Goal: Information Seeking & Learning: Find specific fact

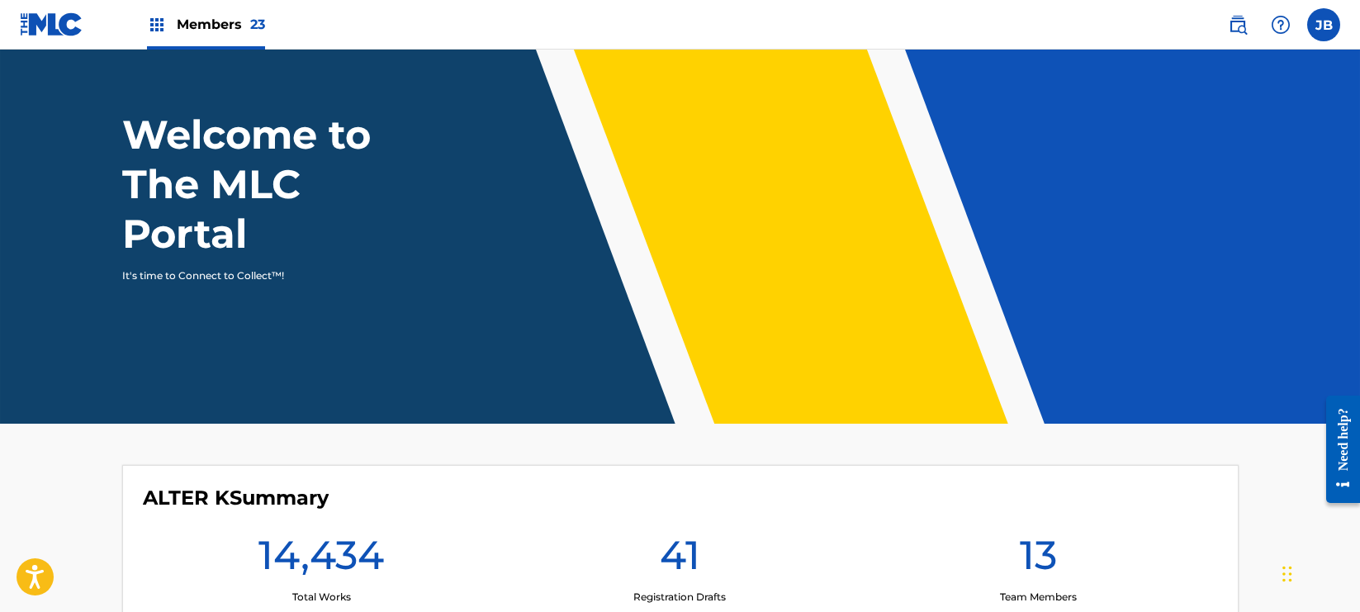
scroll to position [37, 0]
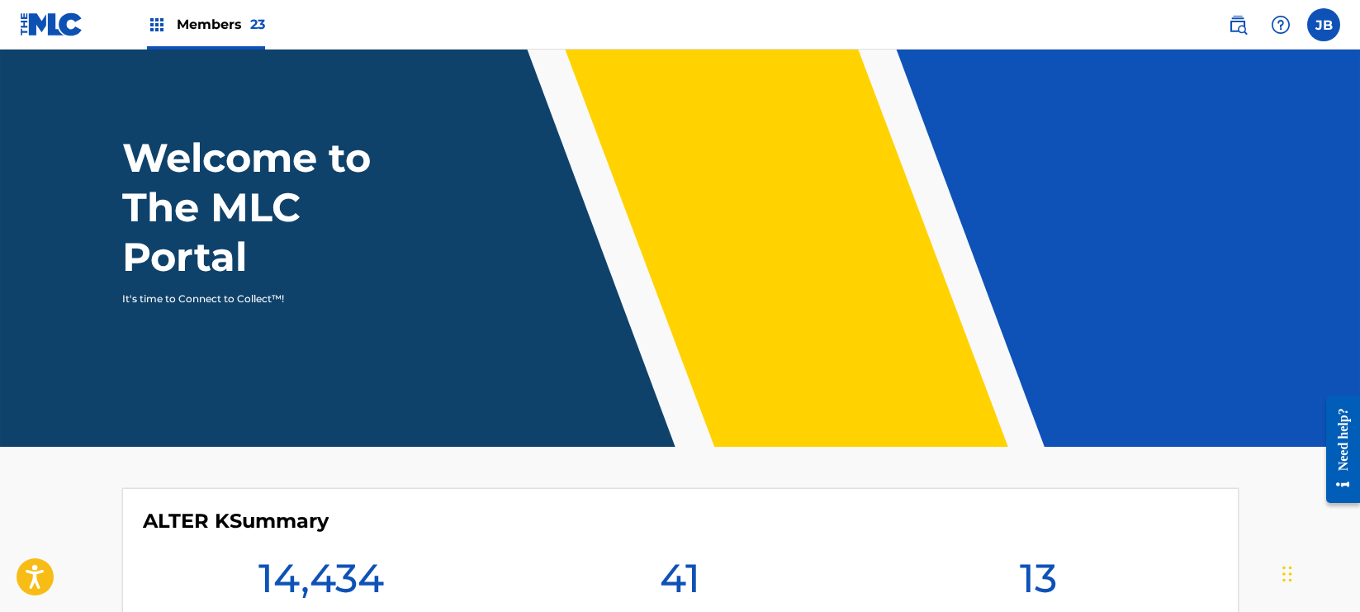
click at [1239, 22] on img at bounding box center [1238, 25] width 20 height 20
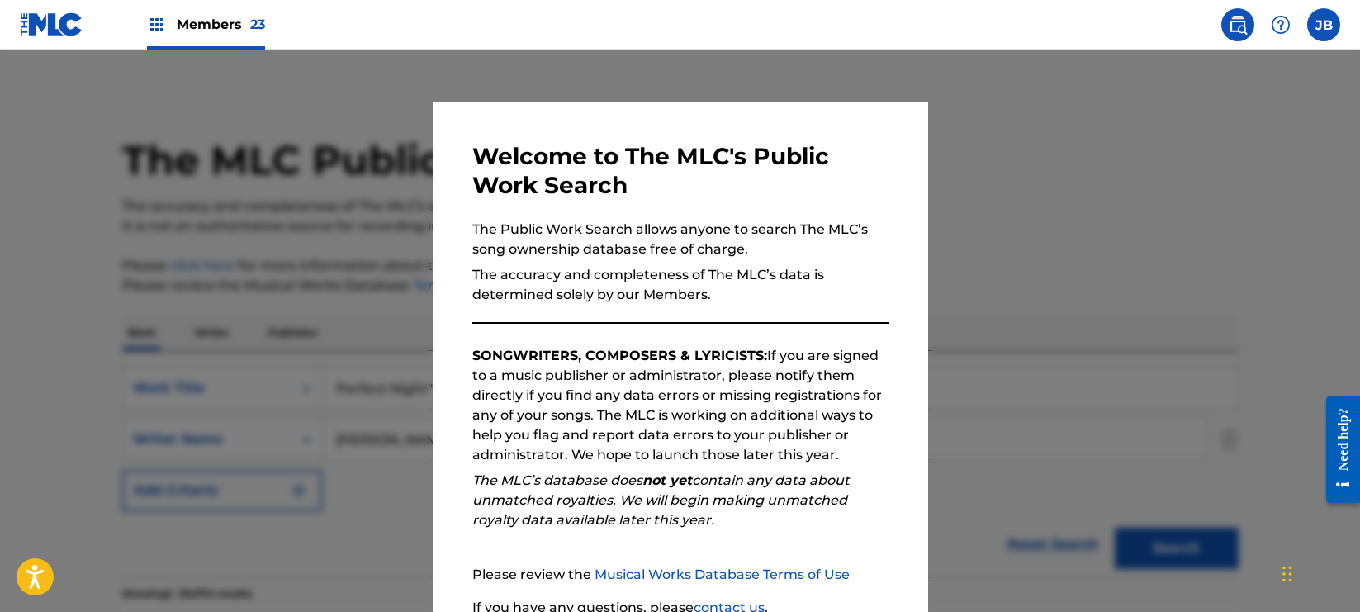
scroll to position [144, 0]
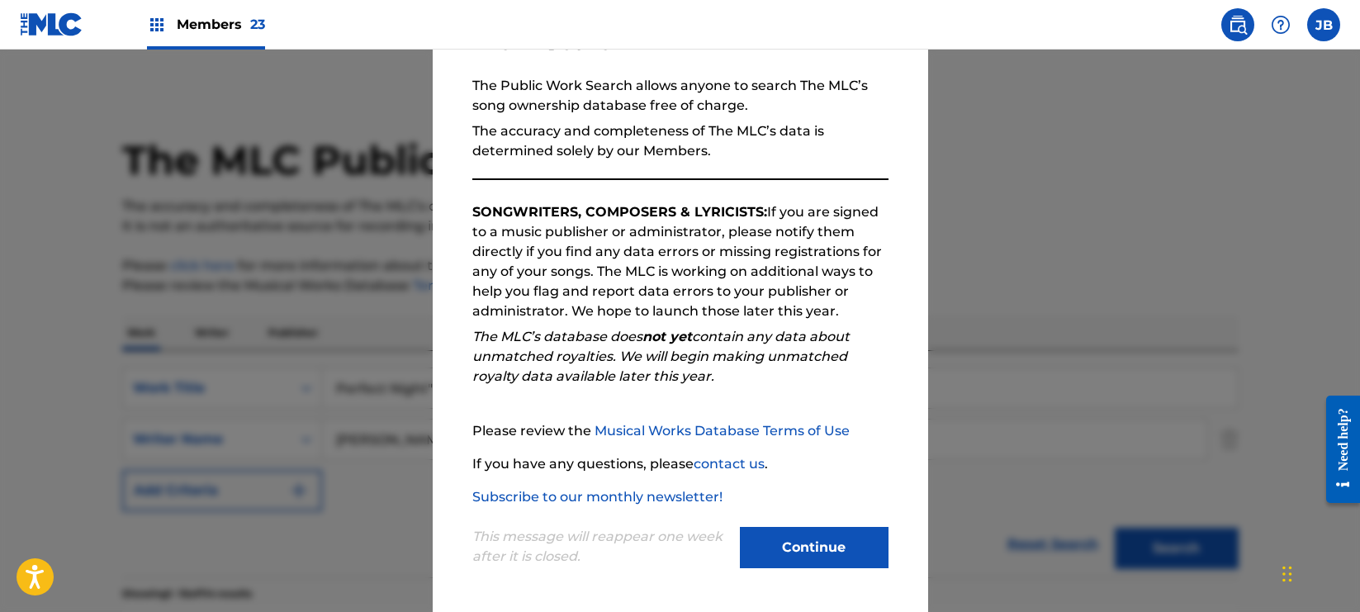
click at [789, 541] on button "Continue" at bounding box center [814, 547] width 149 height 41
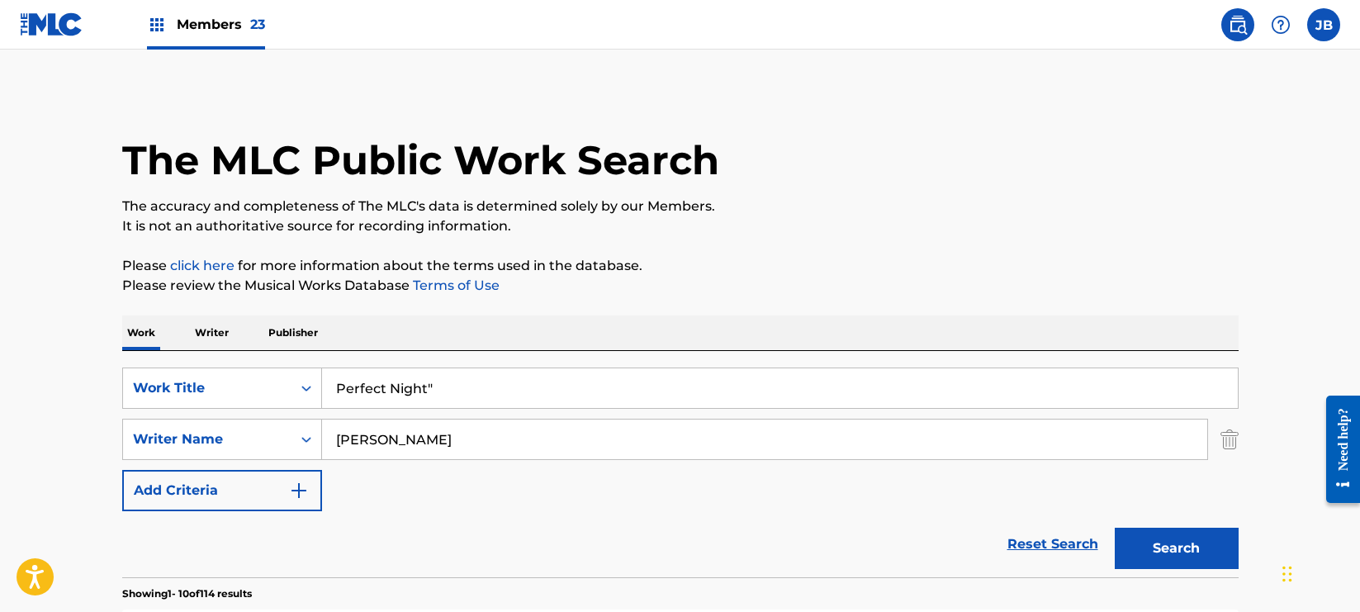
click at [429, 385] on input "Perfect Night"" at bounding box center [780, 388] width 916 height 40
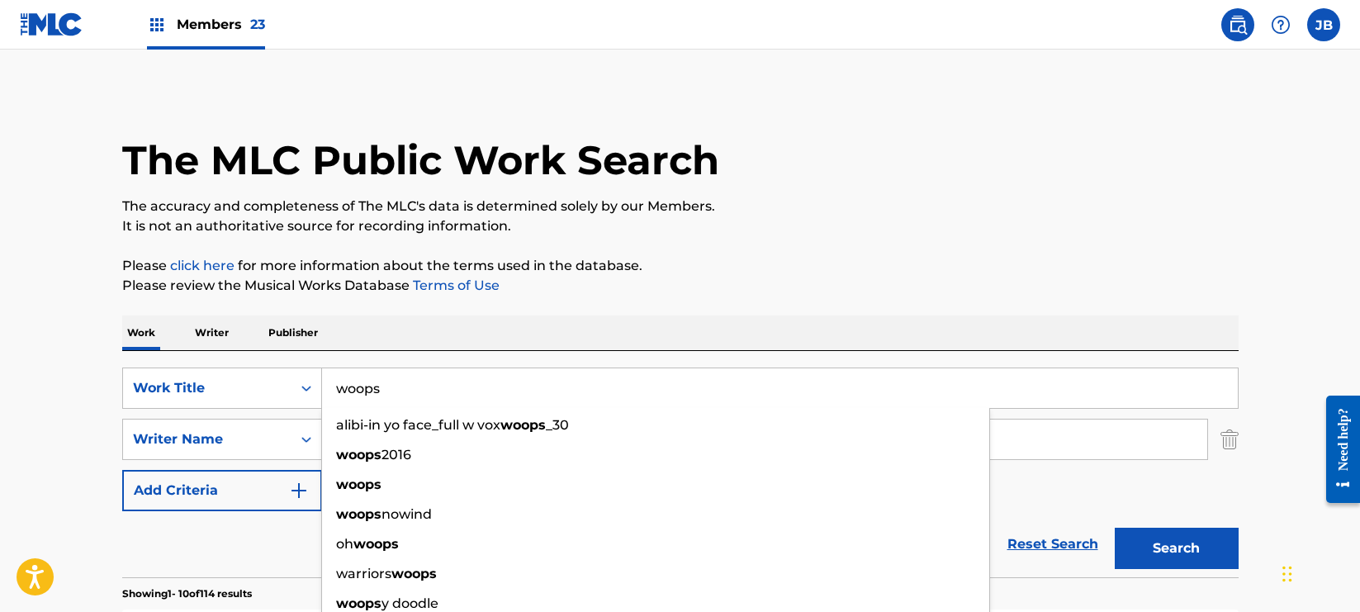
type input "woops"
drag, startPoint x: 647, startPoint y: 305, endPoint x: 642, endPoint y: 322, distance: 18.0
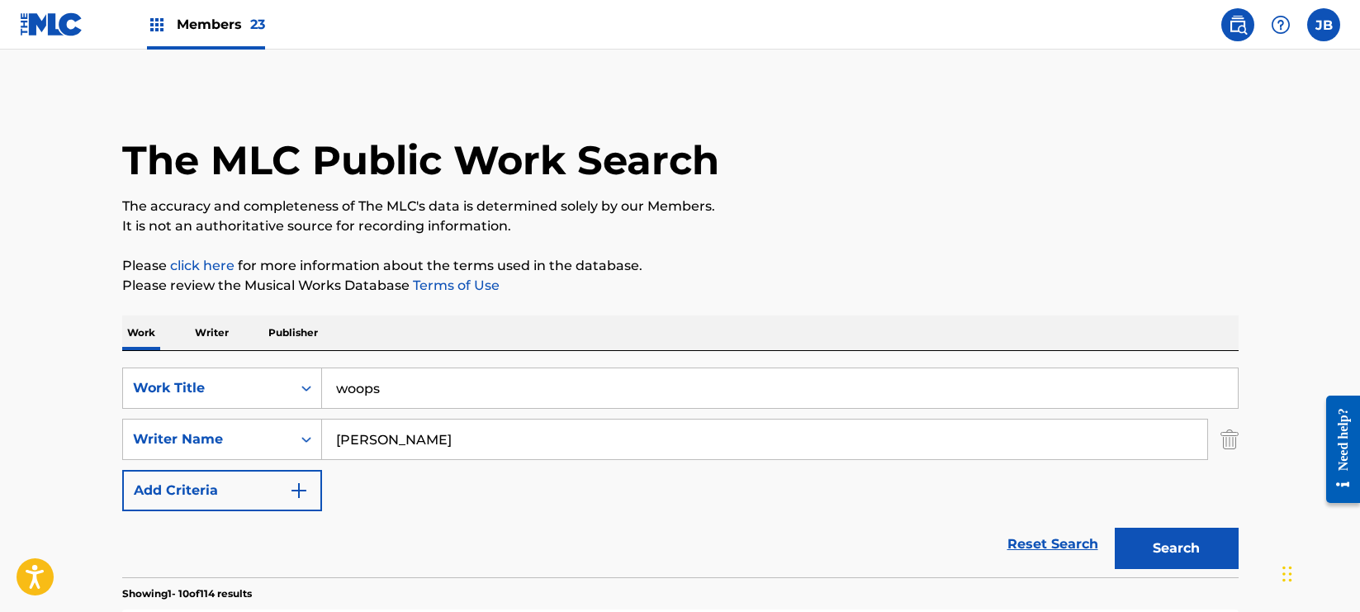
click at [466, 434] on input "[PERSON_NAME]" at bounding box center [764, 439] width 885 height 40
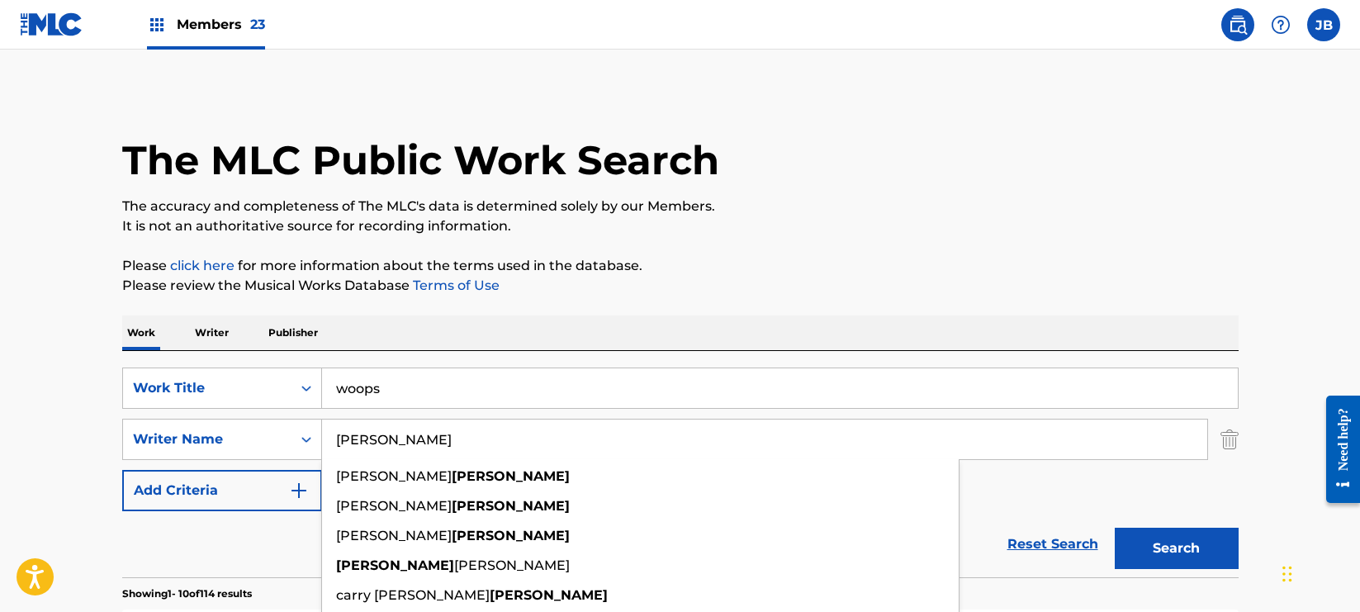
click at [466, 434] on input "[PERSON_NAME]" at bounding box center [764, 439] width 885 height 40
paste input "Melis"
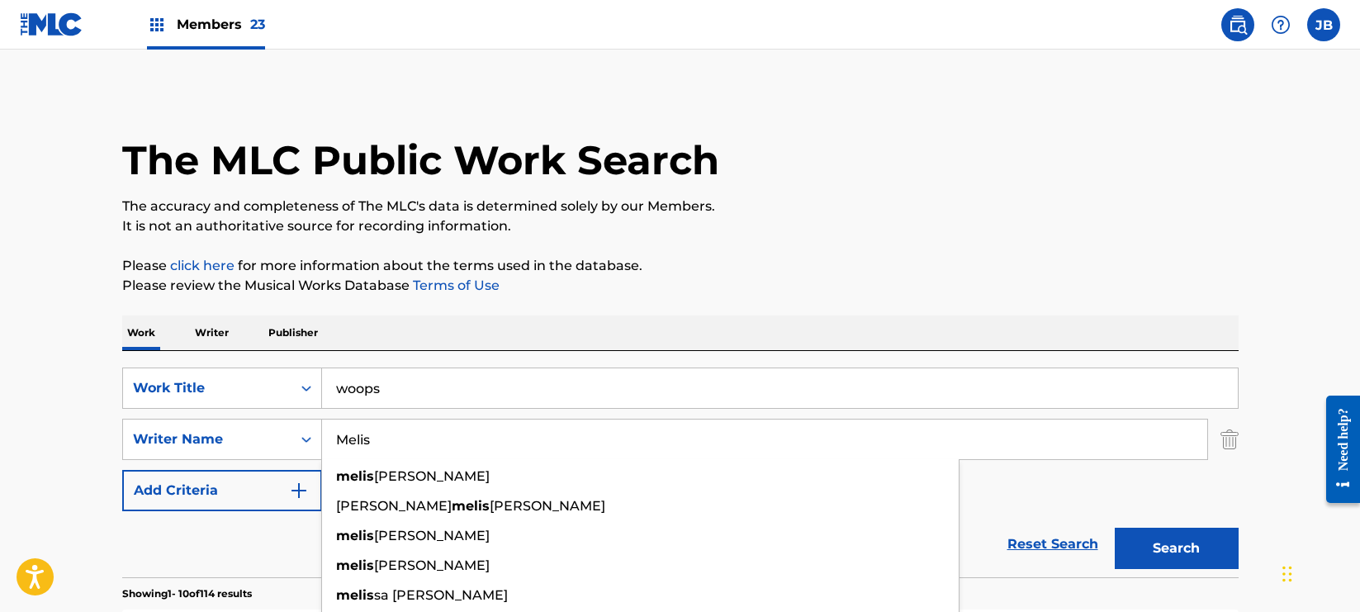
type input "Melis"
click at [1115, 528] on button "Search" at bounding box center [1177, 548] width 124 height 41
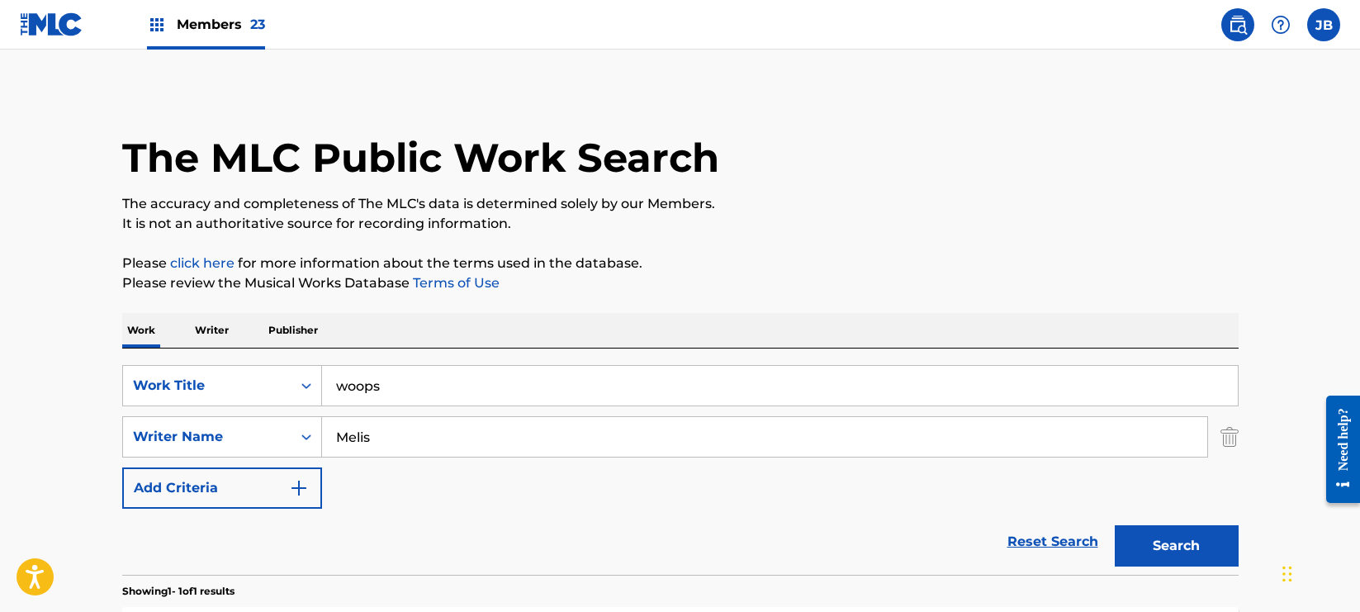
scroll to position [287, 0]
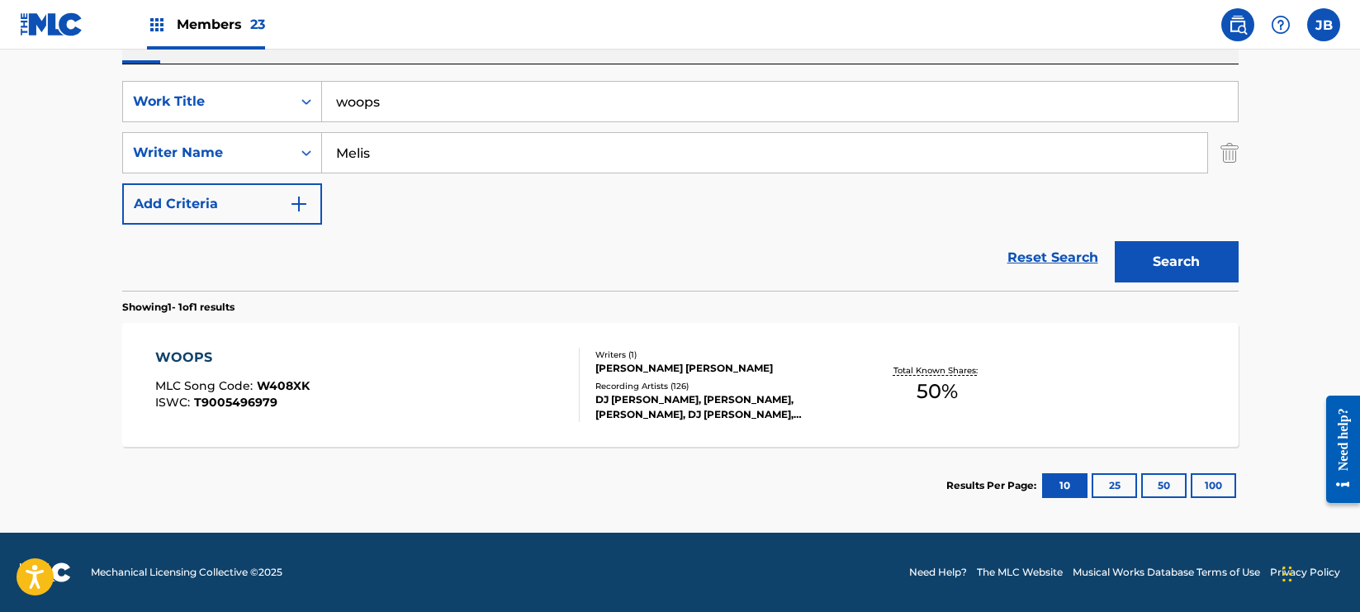
click at [486, 379] on div "WOOPS MLC Song Code : W408XK ISWC : T9005496979" at bounding box center [367, 385] width 424 height 74
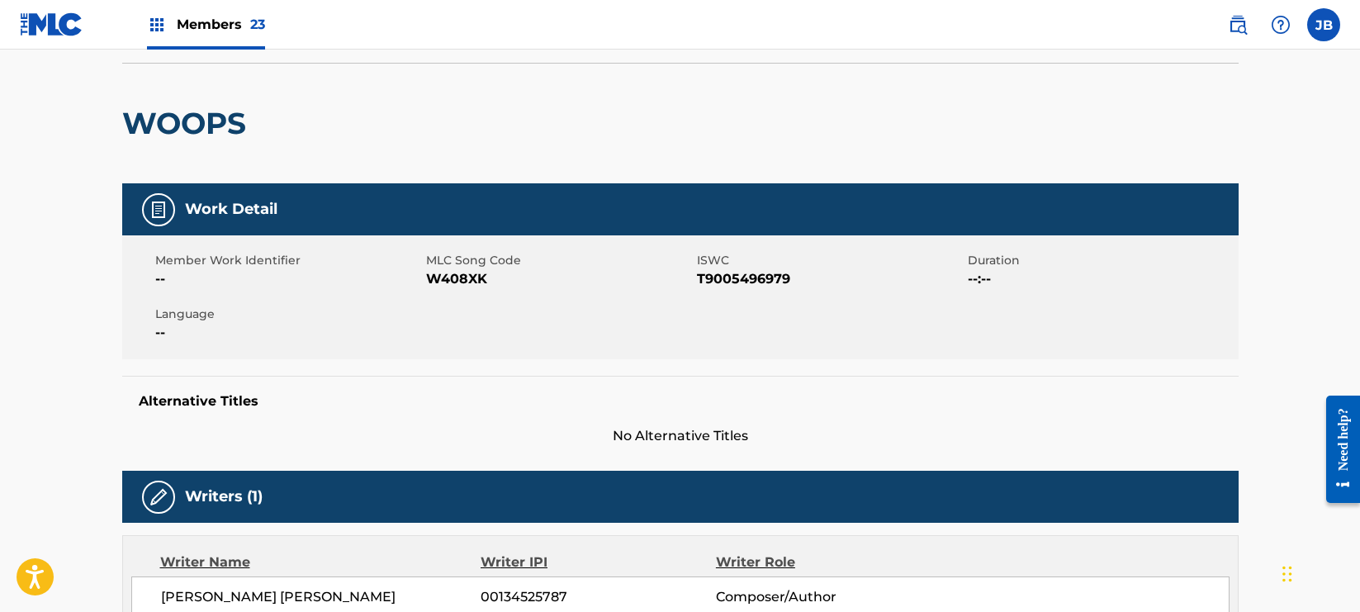
scroll to position [102, 0]
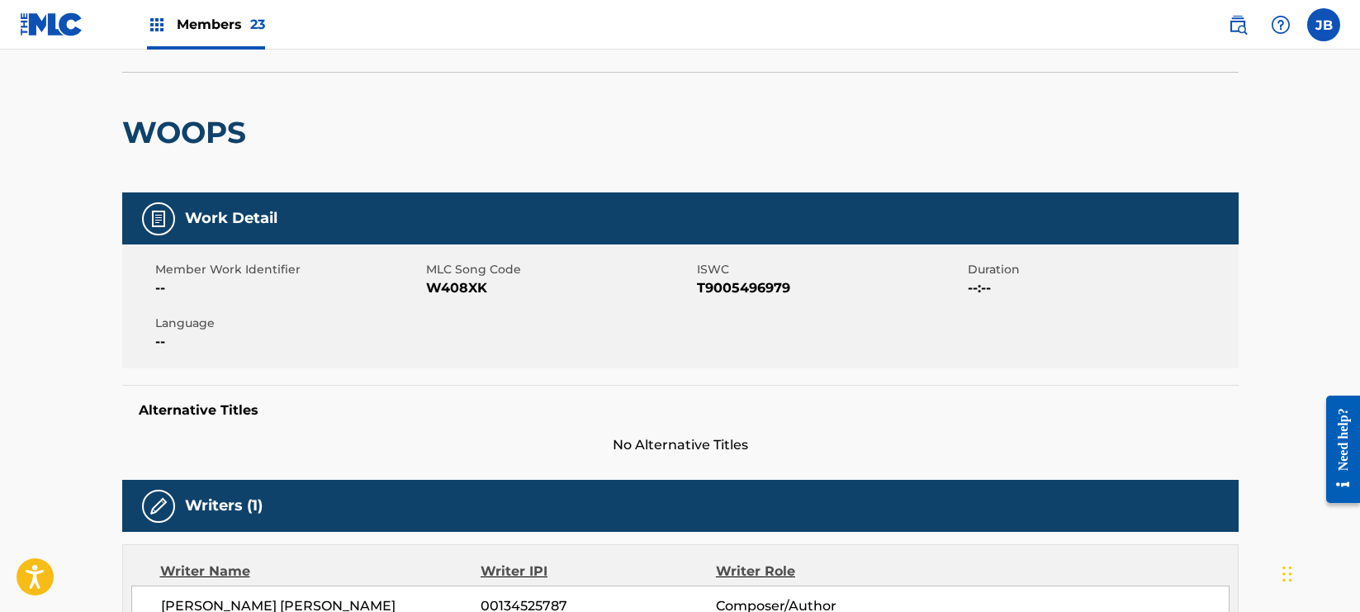
click at [758, 284] on span "T9005496979" at bounding box center [830, 288] width 267 height 20
copy span "T9005496979"
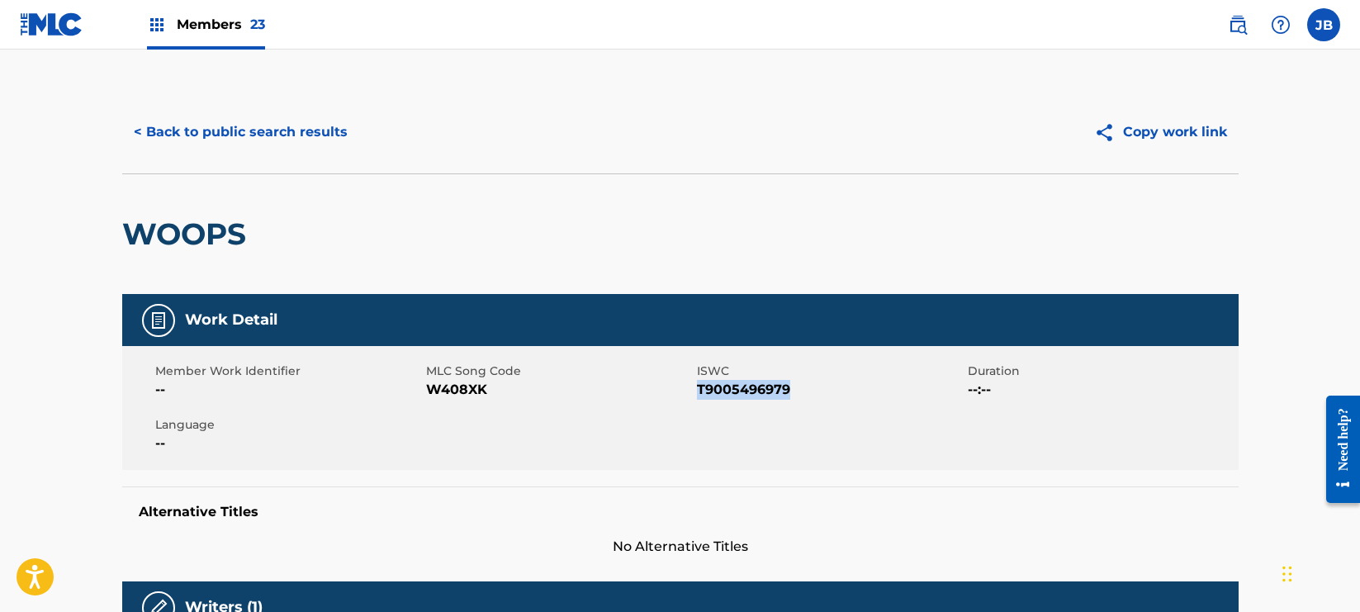
click at [276, 131] on button "< Back to public search results" at bounding box center [240, 131] width 237 height 41
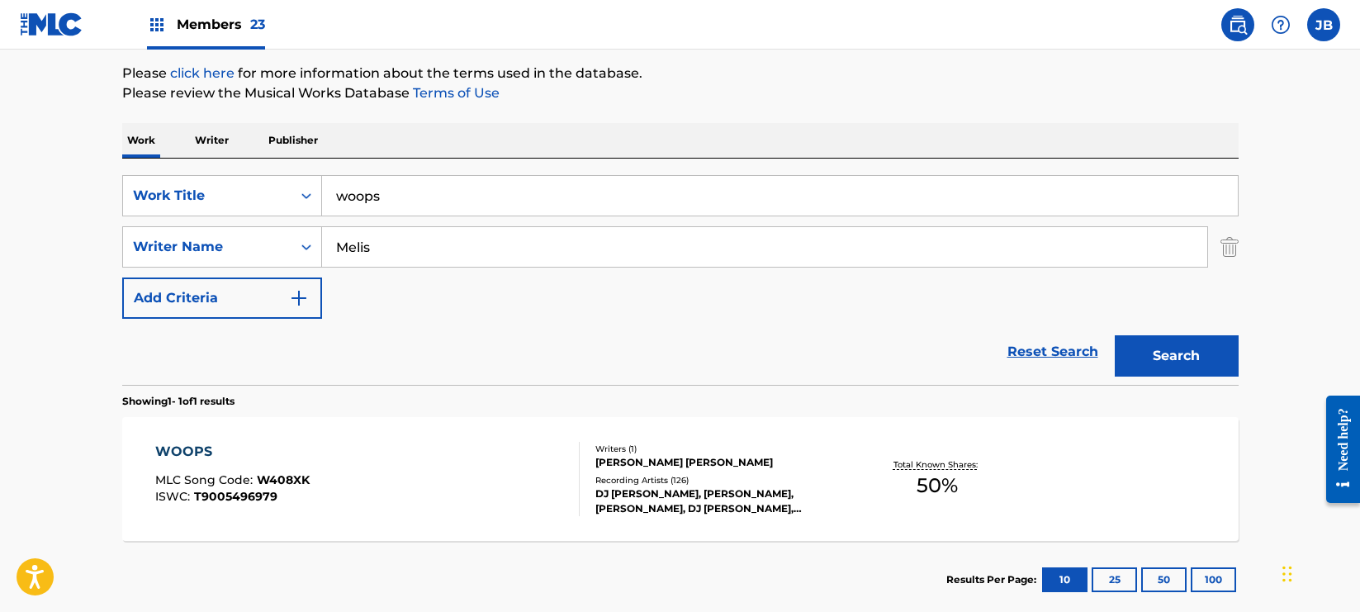
click at [493, 202] on input "woops" at bounding box center [780, 196] width 916 height 40
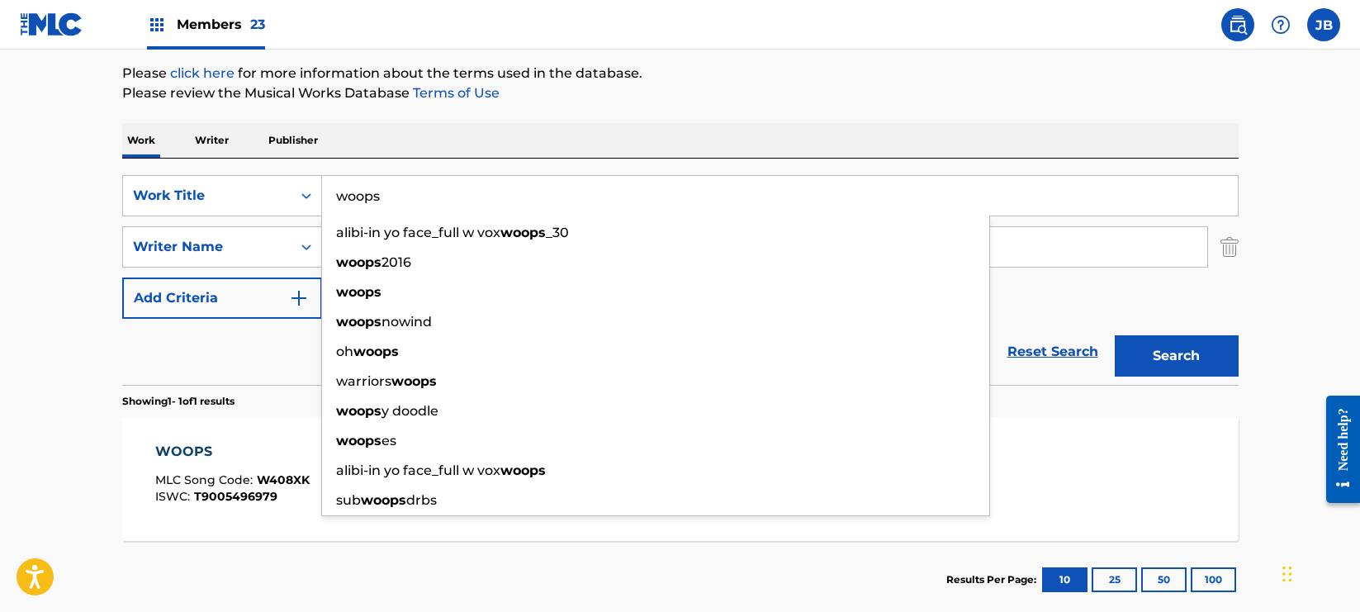
click at [893, 129] on div "Work Writer Publisher" at bounding box center [680, 140] width 1116 height 35
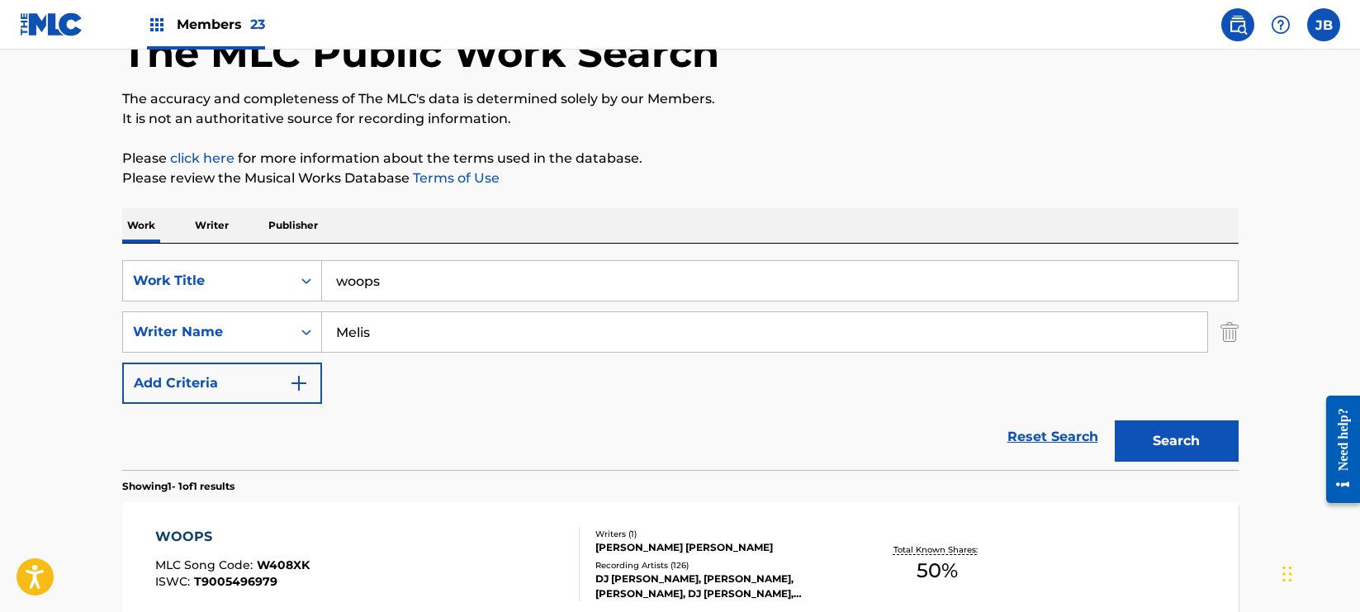
scroll to position [102, 0]
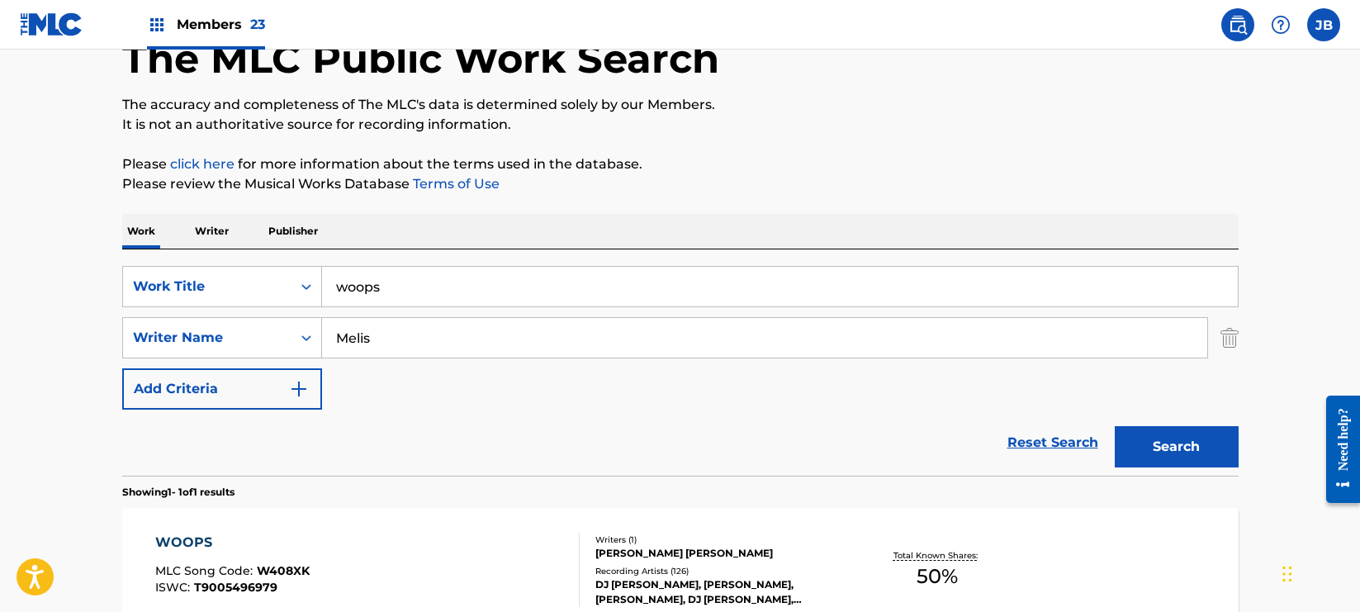
click at [1232, 26] on img at bounding box center [1238, 25] width 20 height 20
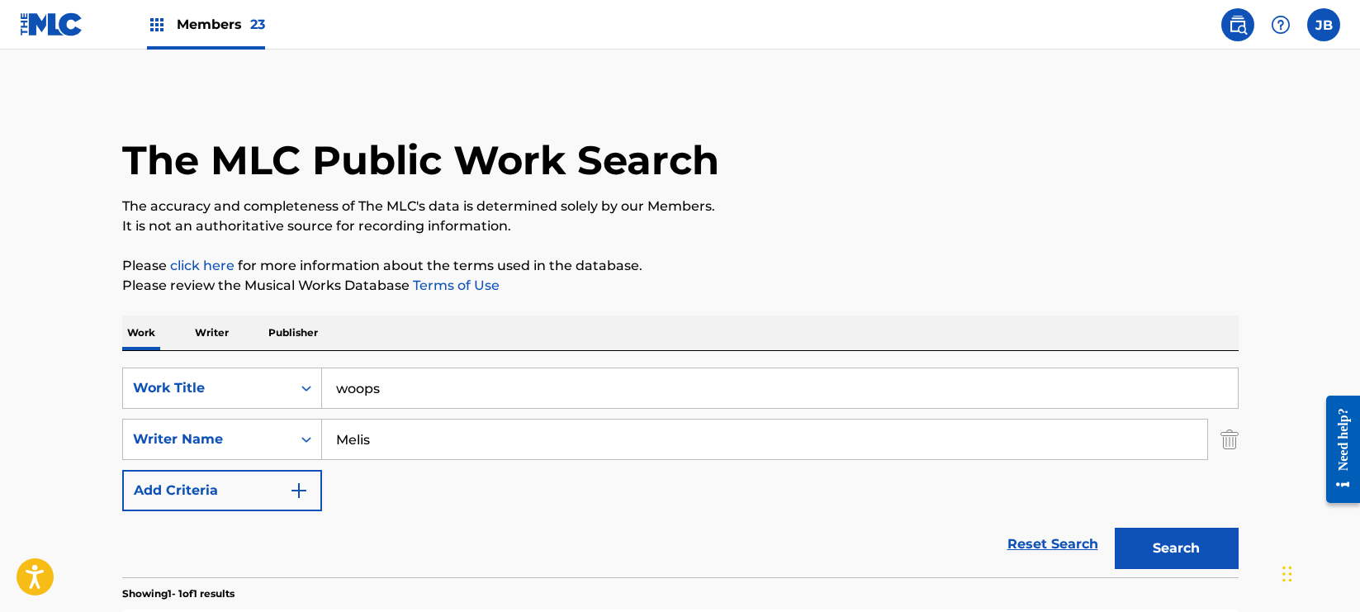
click at [407, 387] on input "woops" at bounding box center [780, 388] width 916 height 40
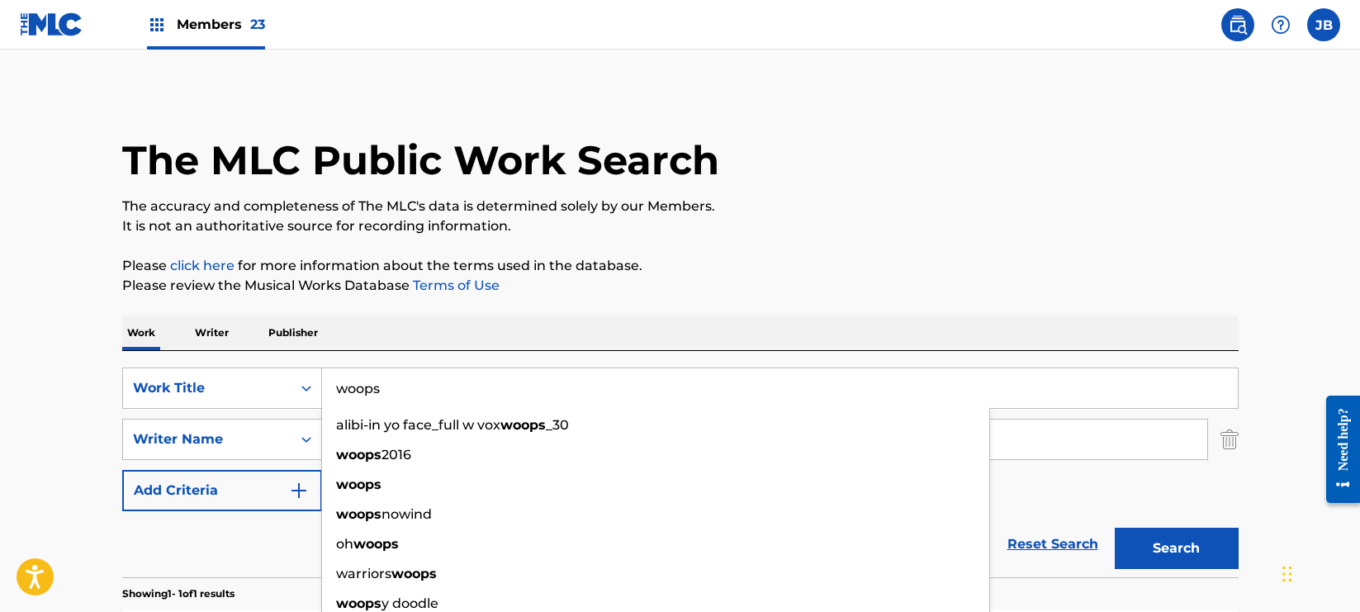
click at [408, 387] on input "woops" at bounding box center [780, 388] width 916 height 40
drag, startPoint x: 505, startPoint y: 321, endPoint x: 513, endPoint y: 325, distance: 8.9
click at [509, 320] on div "Work Writer Publisher" at bounding box center [680, 332] width 1116 height 35
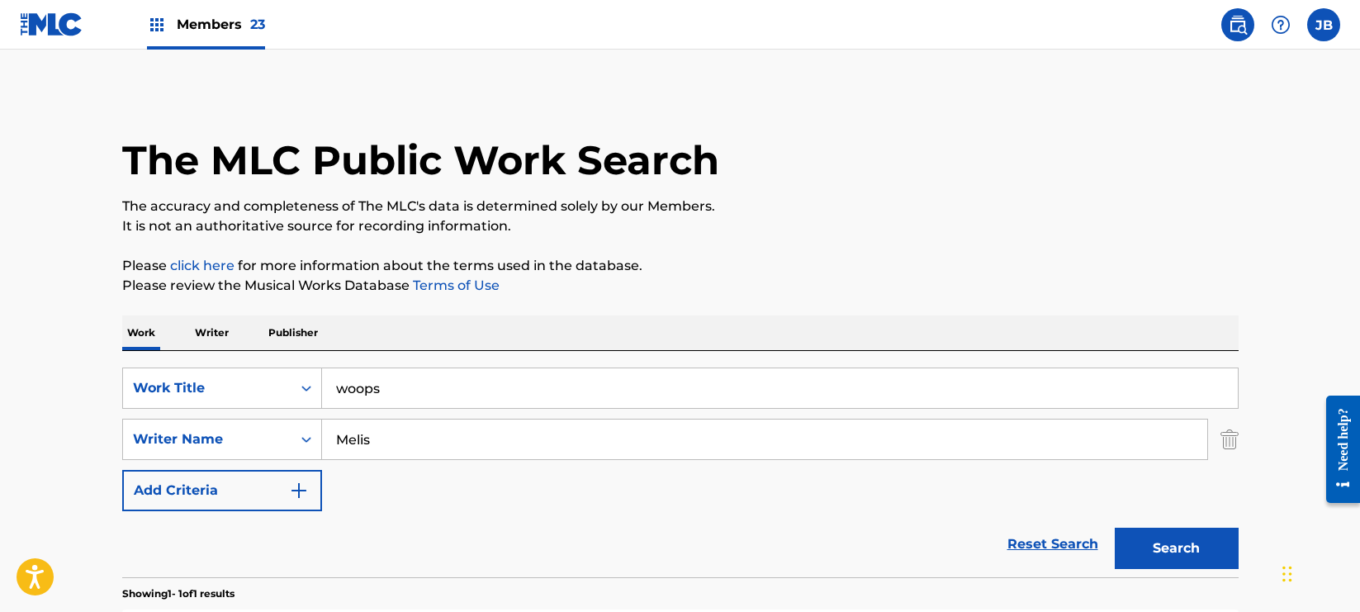
click at [1230, 440] on img "Search Form" at bounding box center [1229, 439] width 18 height 41
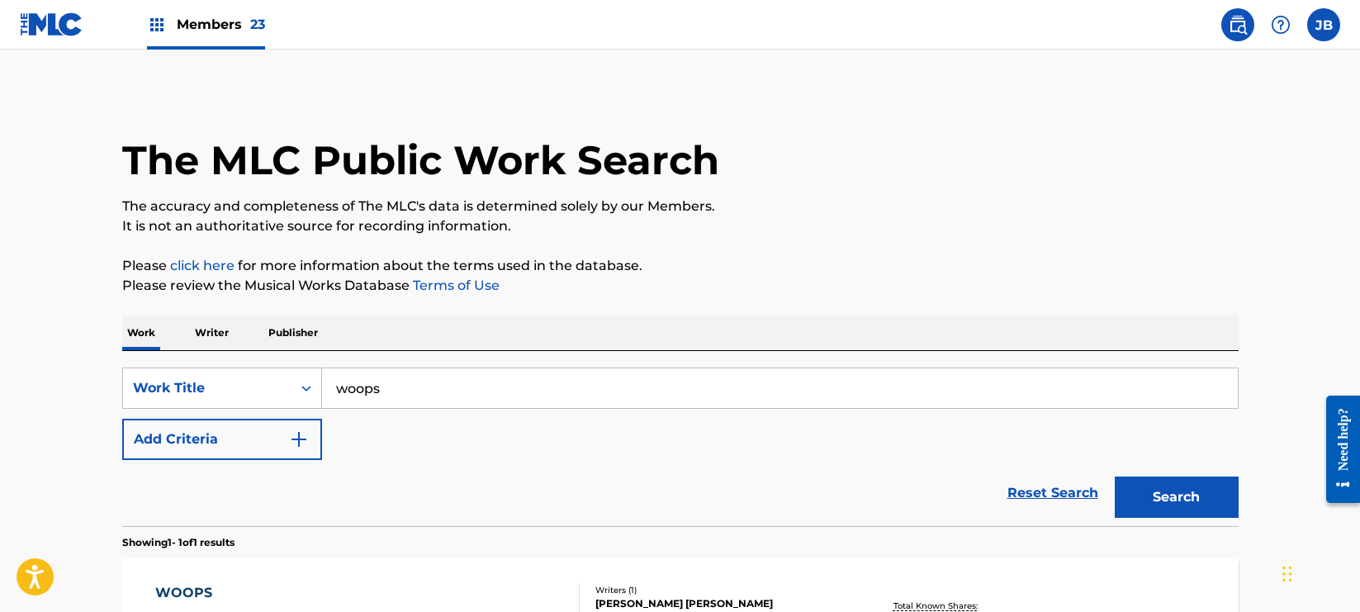
click at [552, 384] on input "woops" at bounding box center [780, 388] width 916 height 40
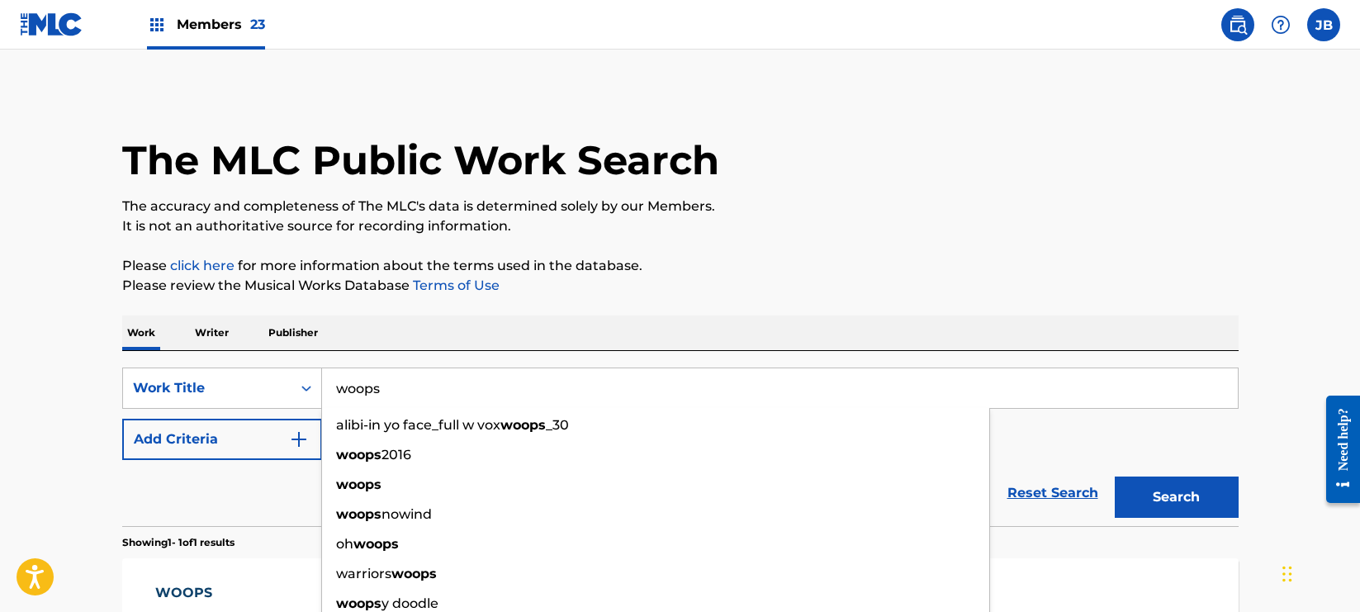
click at [552, 384] on input "woops" at bounding box center [780, 388] width 916 height 40
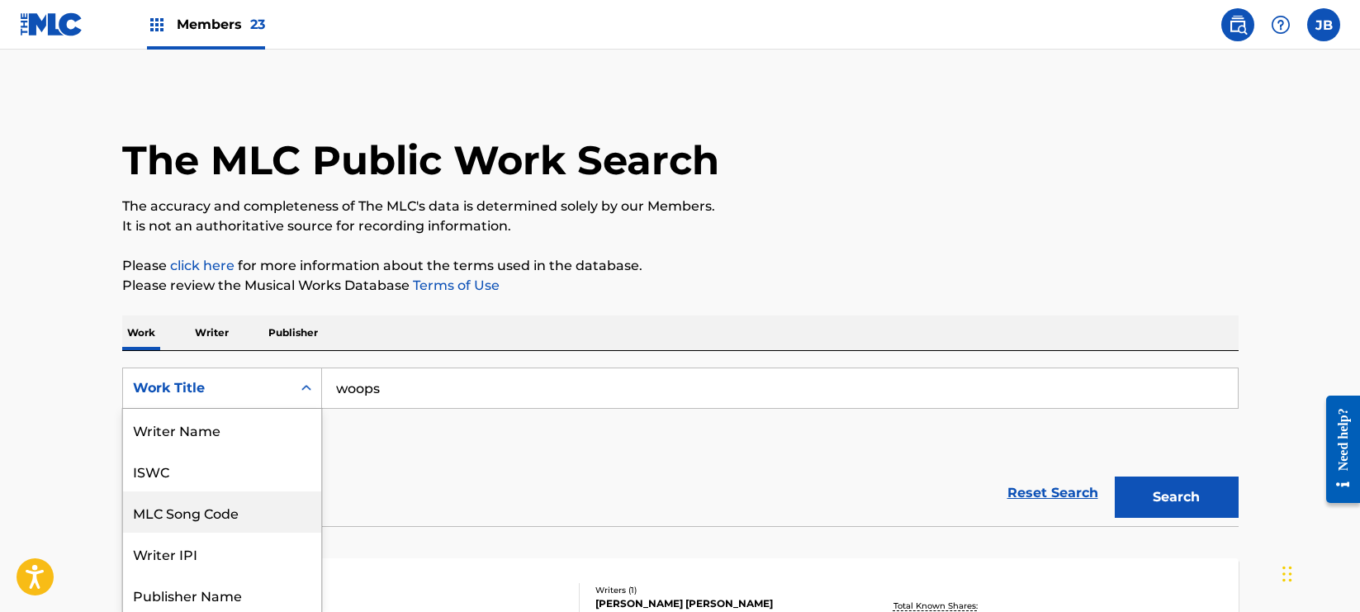
click at [238, 393] on div "MLC Song Code, 3 of 8. 8 results available. Use Up and Down to choose options, …" at bounding box center [222, 387] width 200 height 41
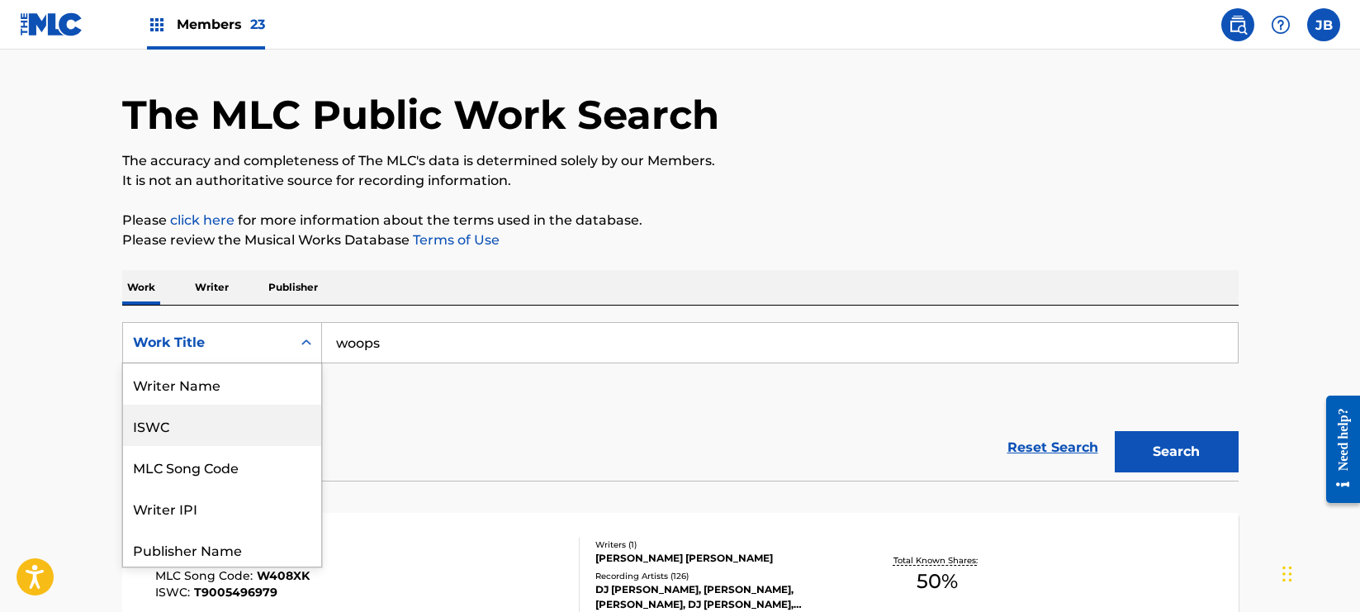
click at [182, 420] on div "ISWC" at bounding box center [222, 425] width 198 height 41
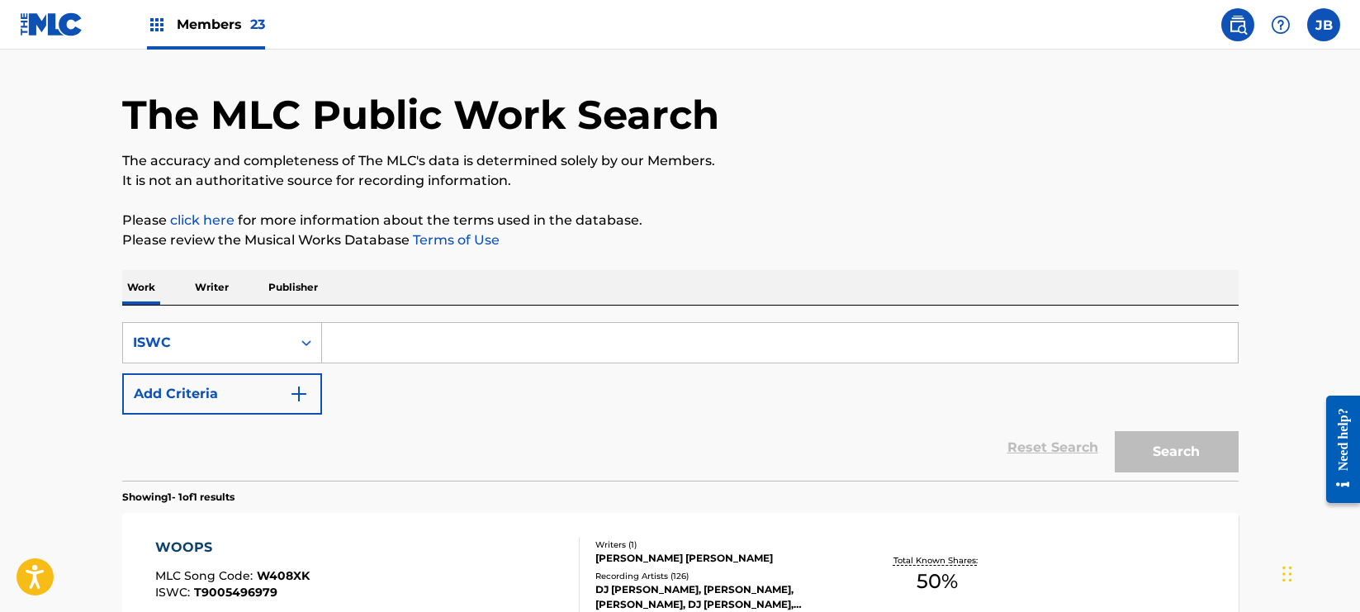
click at [404, 342] on input "Search Form" at bounding box center [780, 343] width 916 height 40
paste input "T3350938540"
type input "T3350938540"
click at [932, 428] on div "Reset Search Search" at bounding box center [680, 448] width 1116 height 66
click at [1179, 451] on button "Search" at bounding box center [1177, 451] width 124 height 41
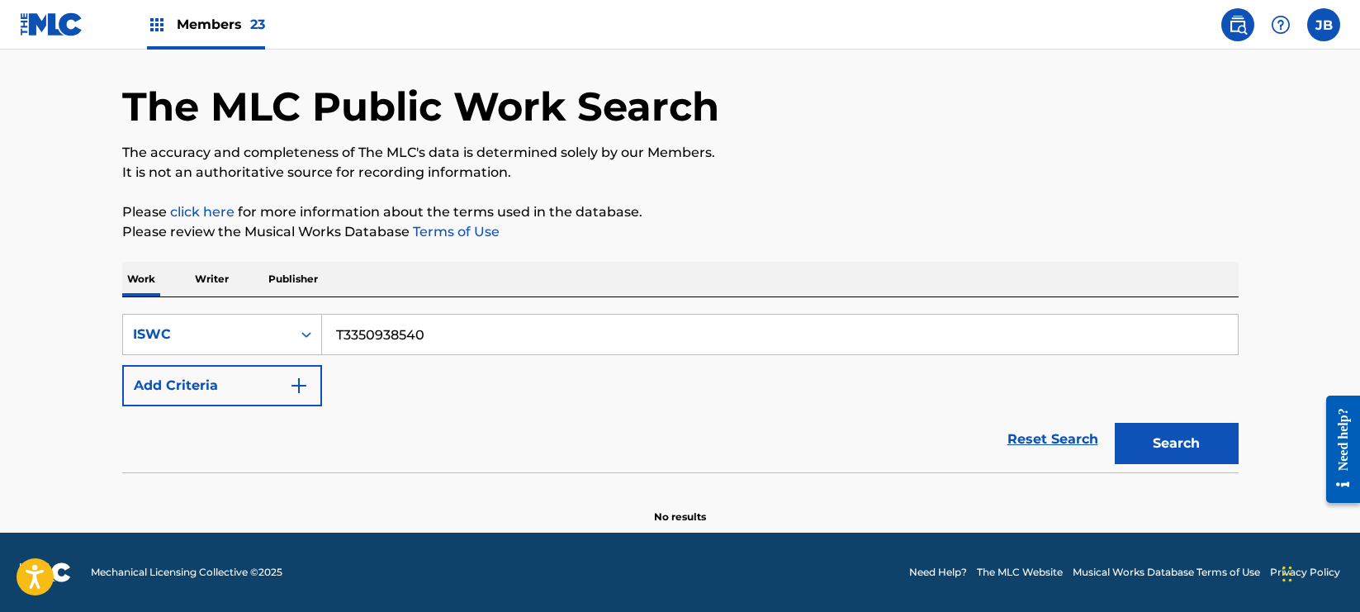
scroll to position [36, 0]
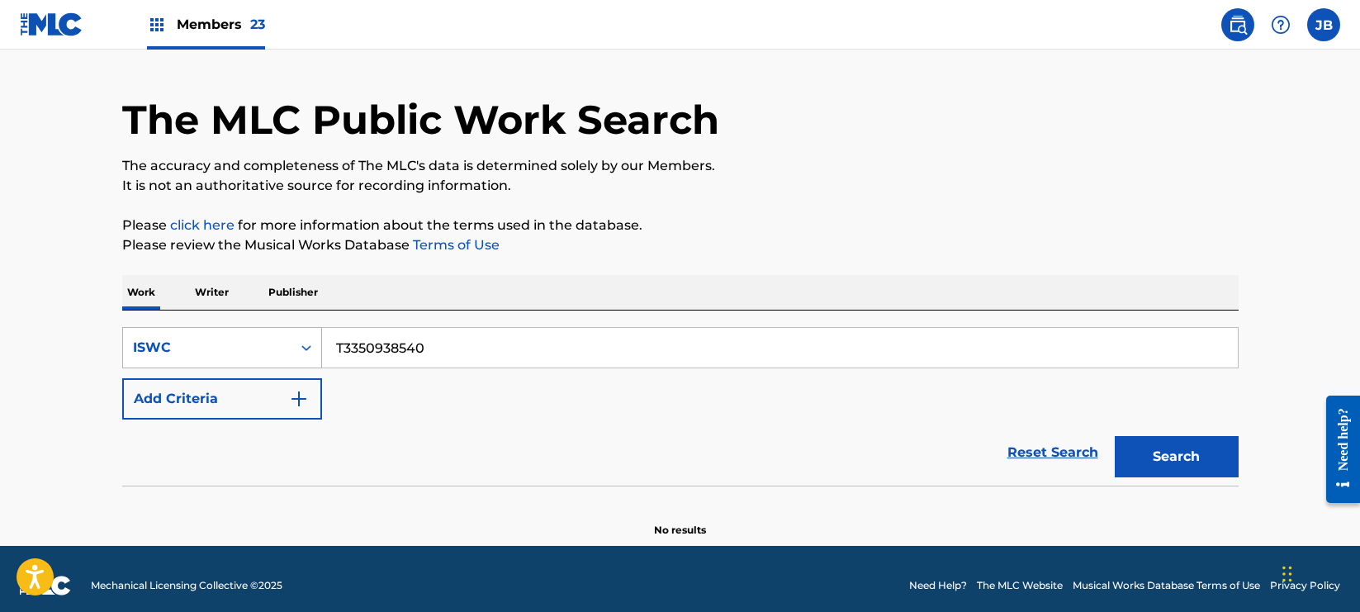
click at [277, 364] on div "ISWC" at bounding box center [222, 347] width 200 height 41
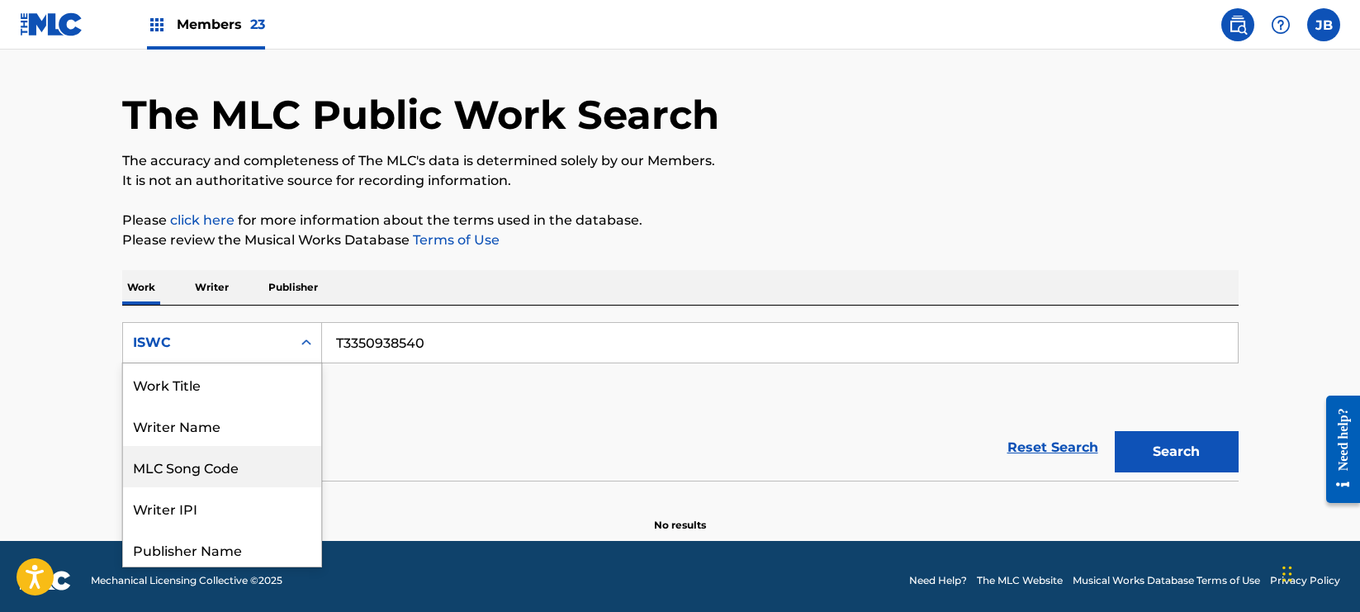
scroll to position [83, 0]
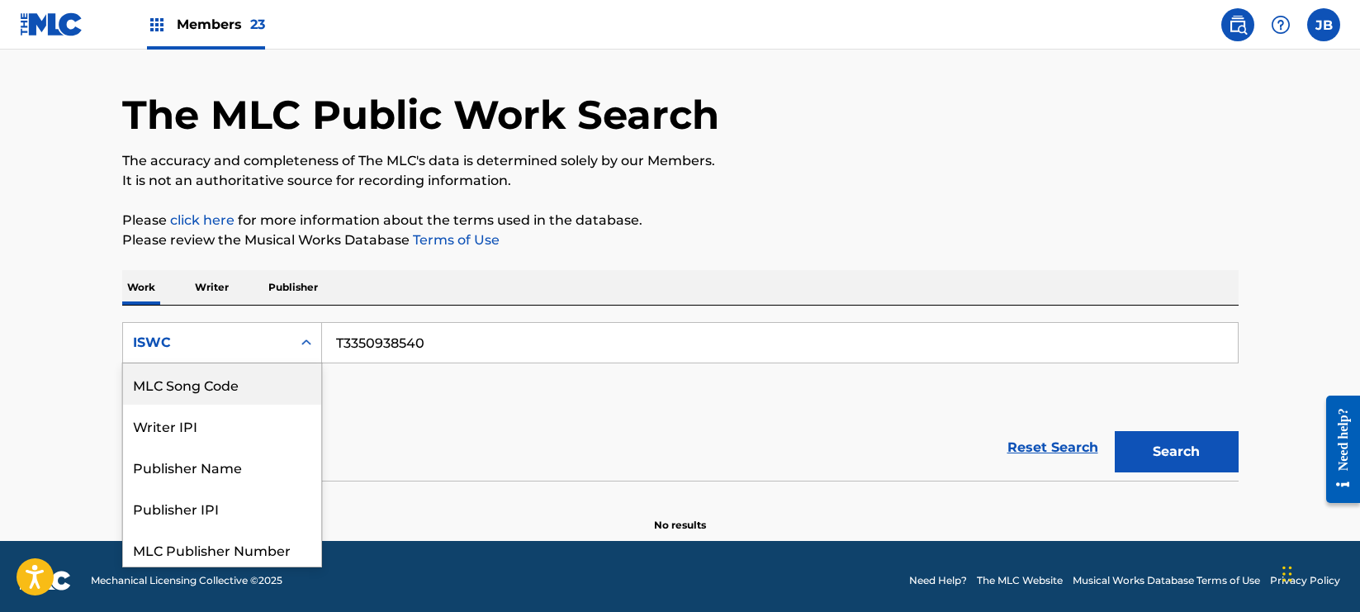
click at [241, 384] on div "MLC Song Code" at bounding box center [222, 383] width 198 height 41
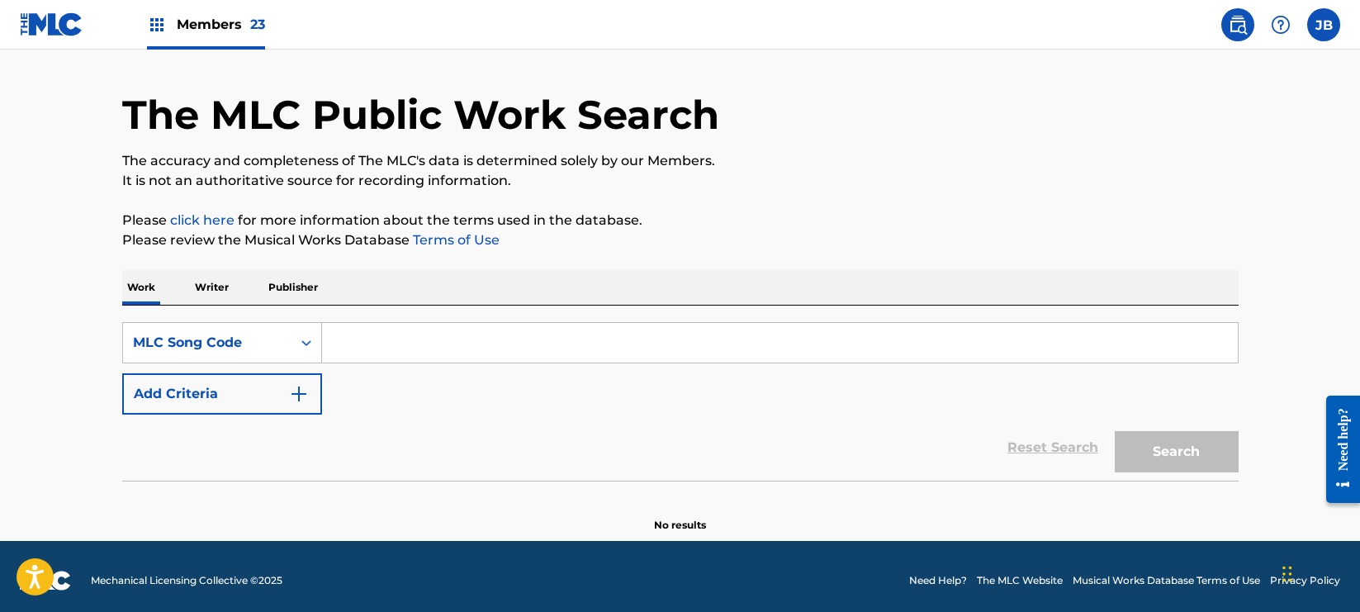
click at [405, 325] on input "Search Form" at bounding box center [780, 343] width 916 height 40
paste input "P7747Y"
type input "P7747Y"
click at [1188, 469] on button "Search" at bounding box center [1177, 451] width 124 height 41
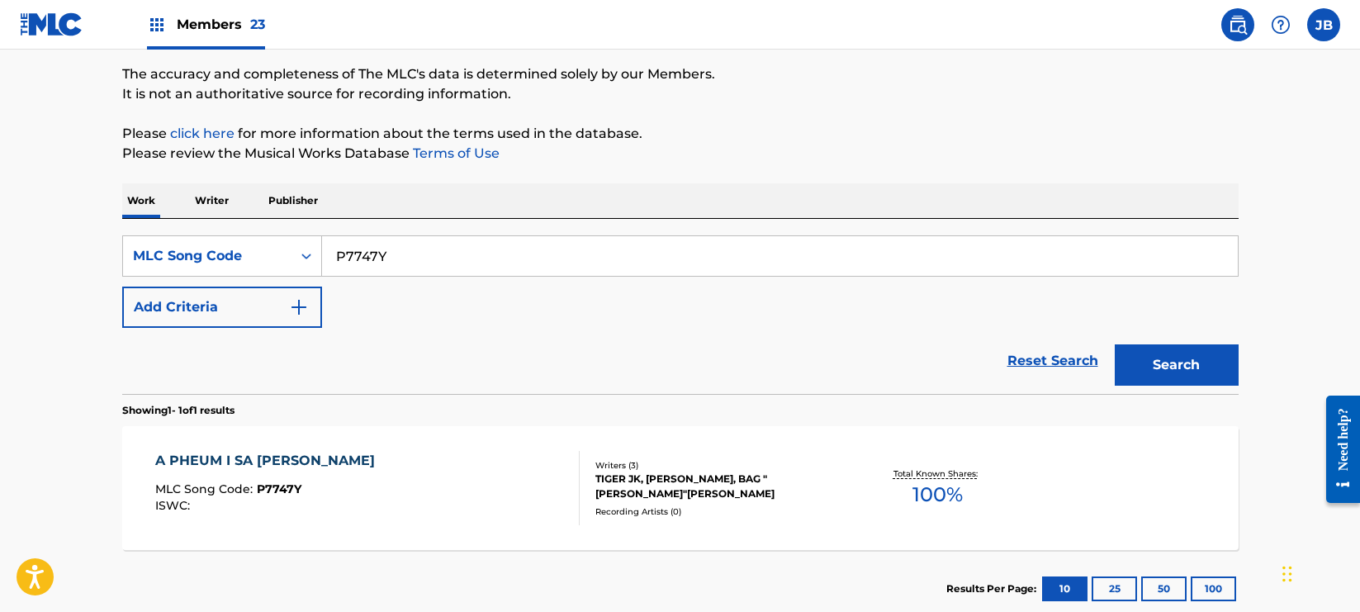
scroll to position [235, 0]
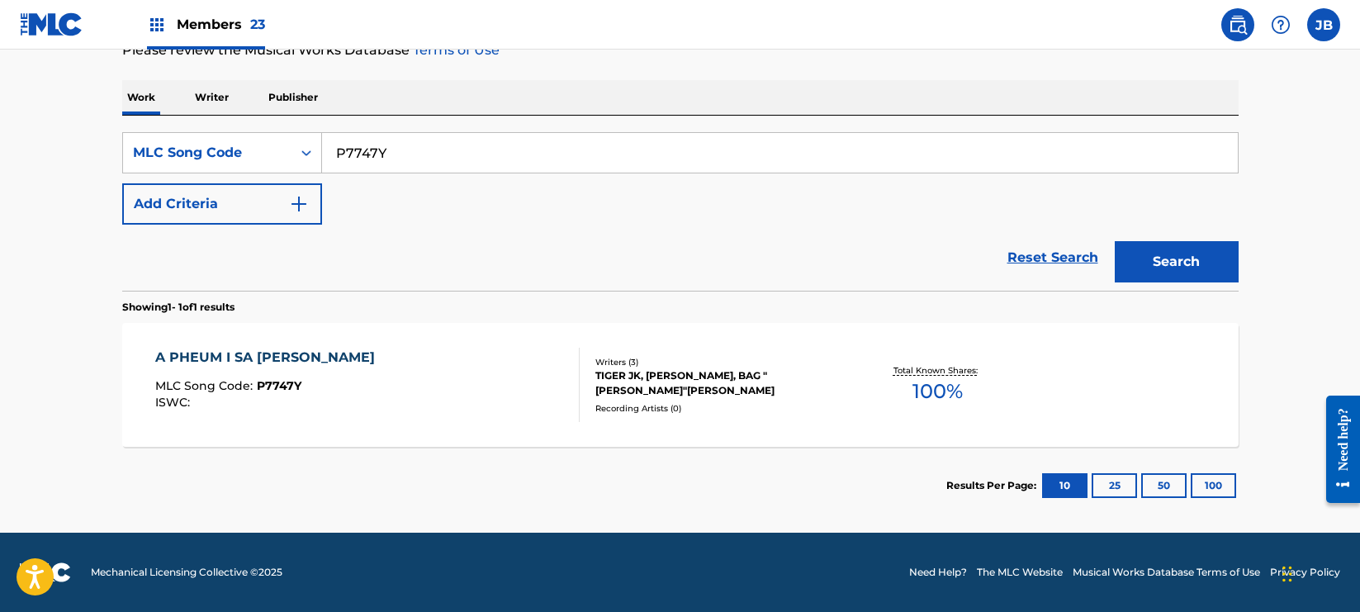
click at [428, 380] on div "A PHEUM I SA [PERSON_NAME] HU MLC Song Code : P7747Y ISWC :" at bounding box center [367, 385] width 424 height 74
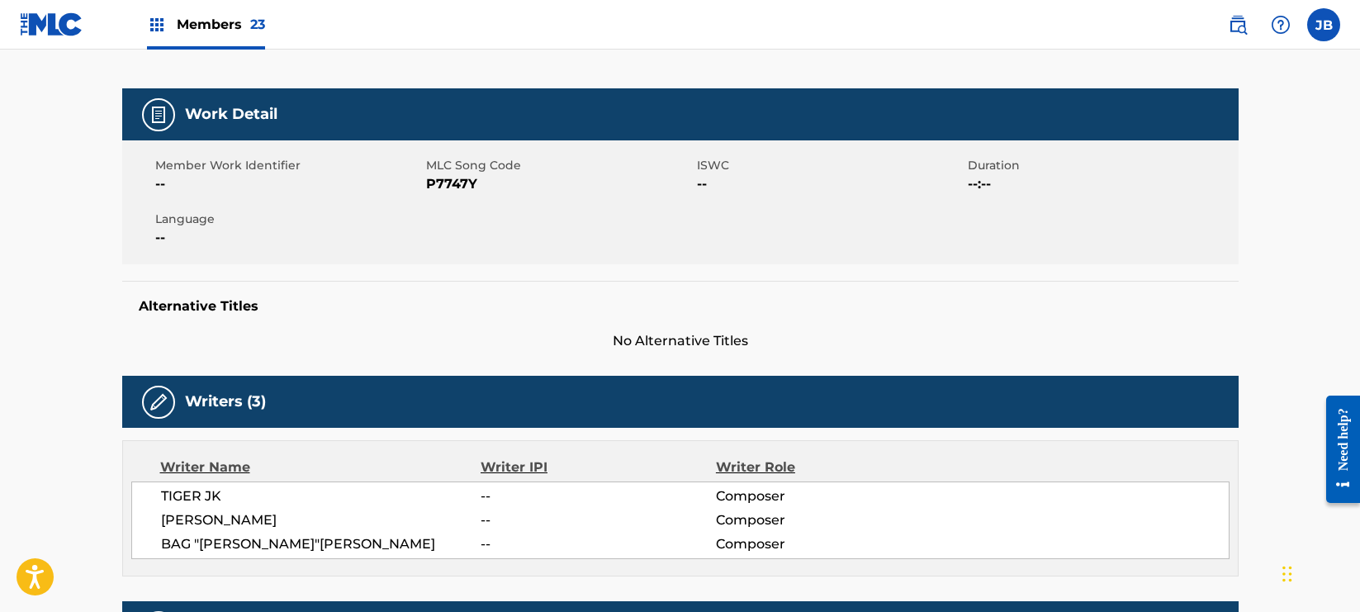
scroll to position [205, 0]
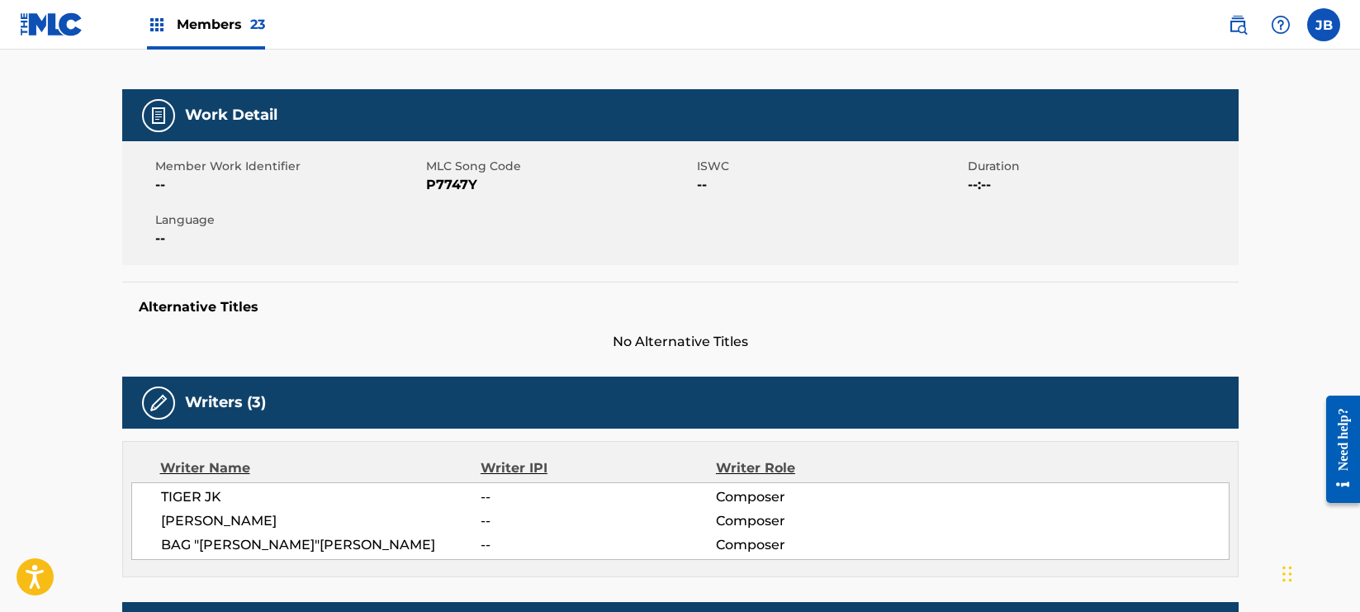
click at [447, 187] on span "P7747Y" at bounding box center [559, 185] width 267 height 20
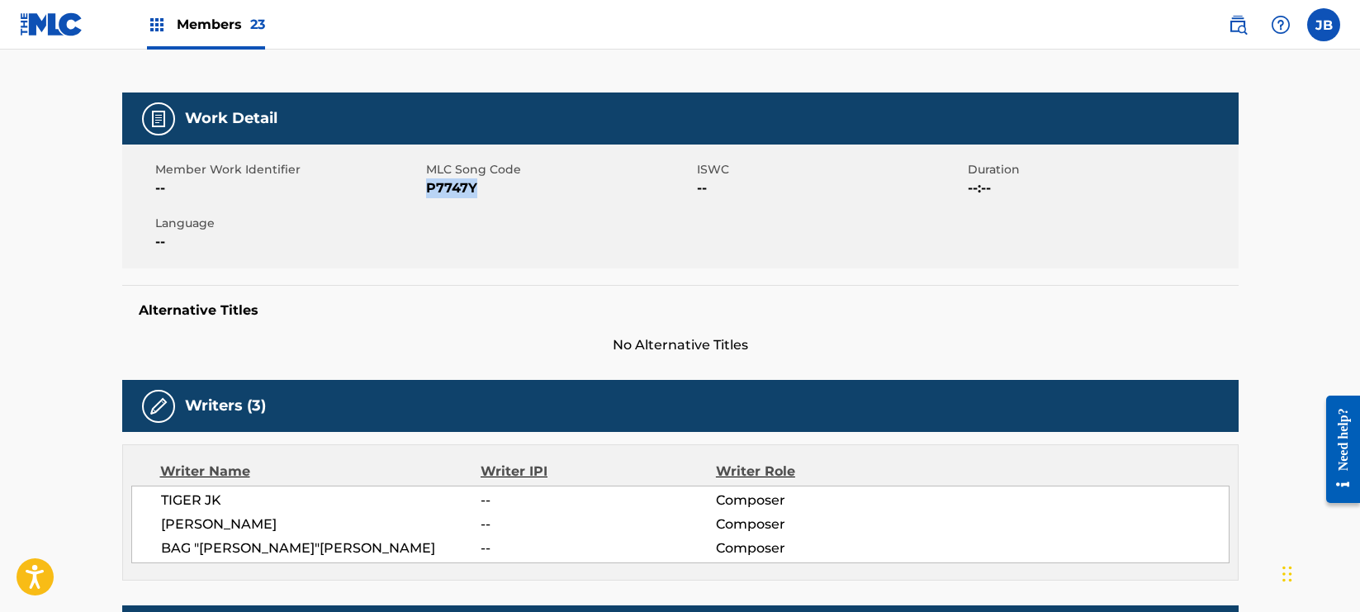
copy span "P7747Y"
